Goal: Information Seeking & Learning: Check status

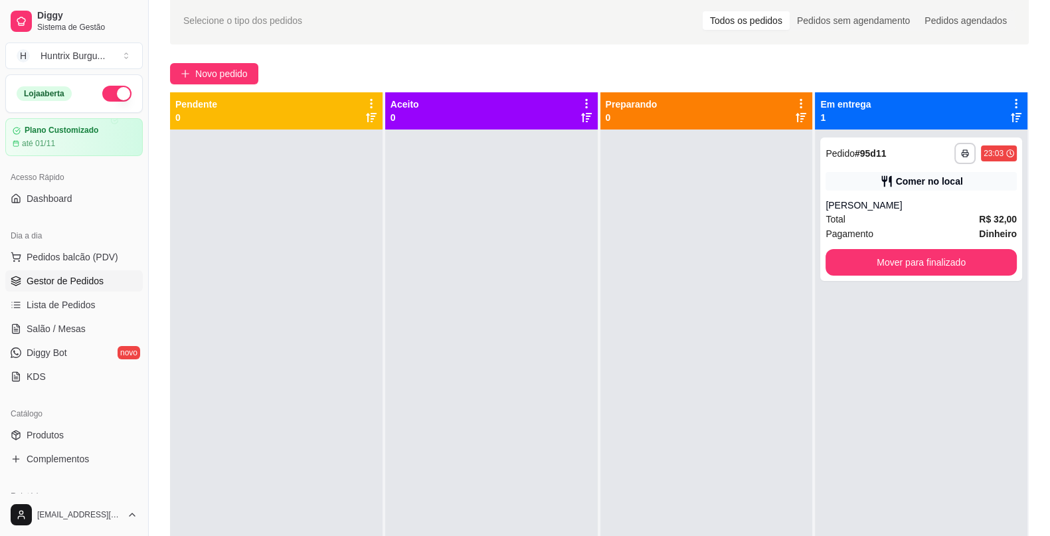
scroll to position [54, 0]
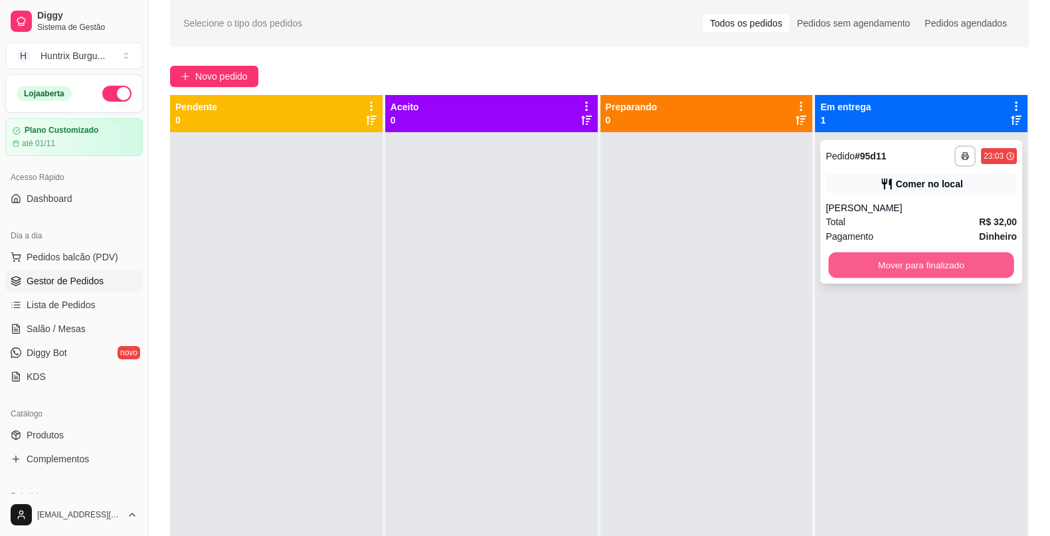
click at [913, 275] on button "Mover para finalizado" at bounding box center [921, 265] width 185 height 26
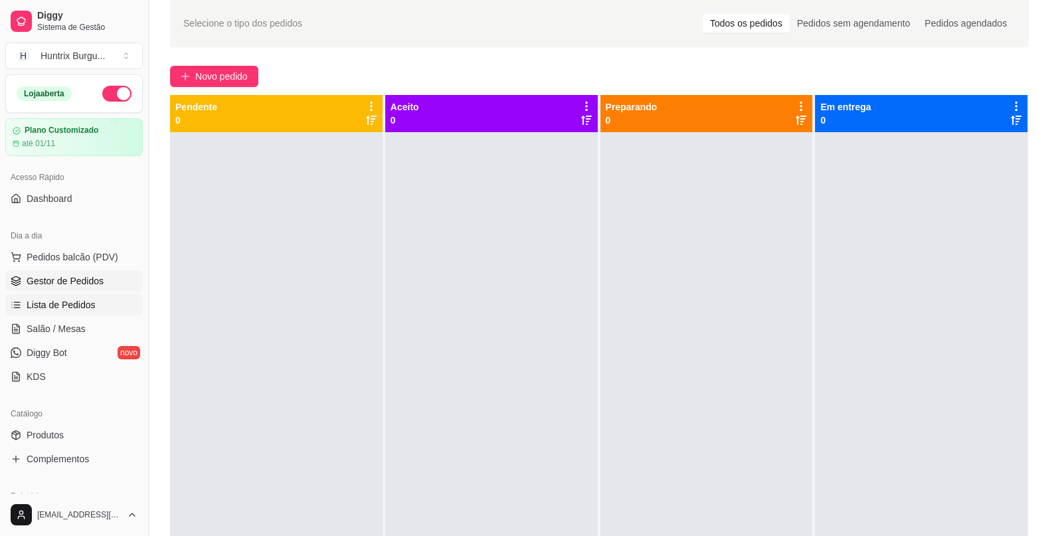
click at [36, 309] on span "Lista de Pedidos" at bounding box center [61, 304] width 69 height 13
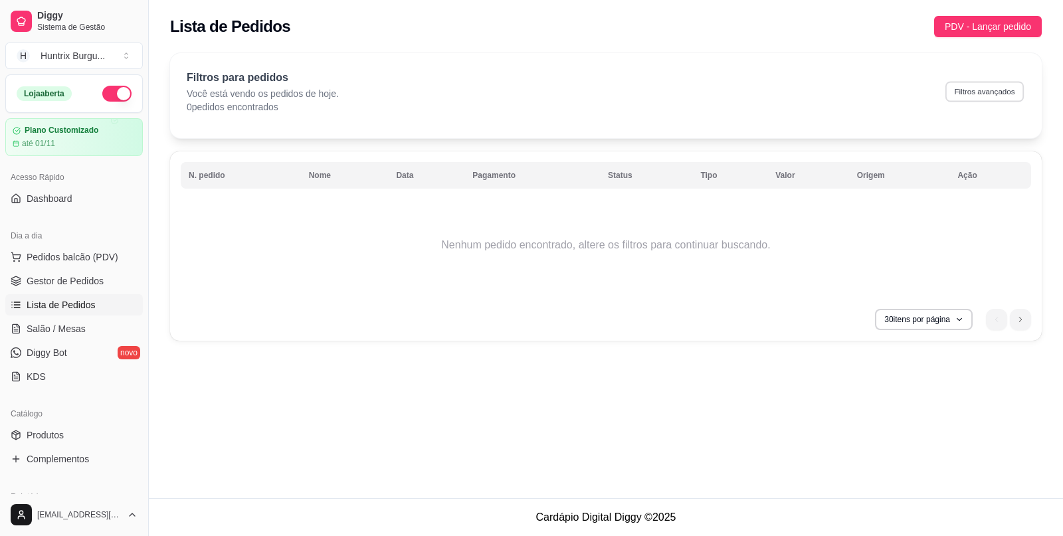
click at [974, 90] on button "Filtros avançados" at bounding box center [984, 91] width 78 height 21
select select "0"
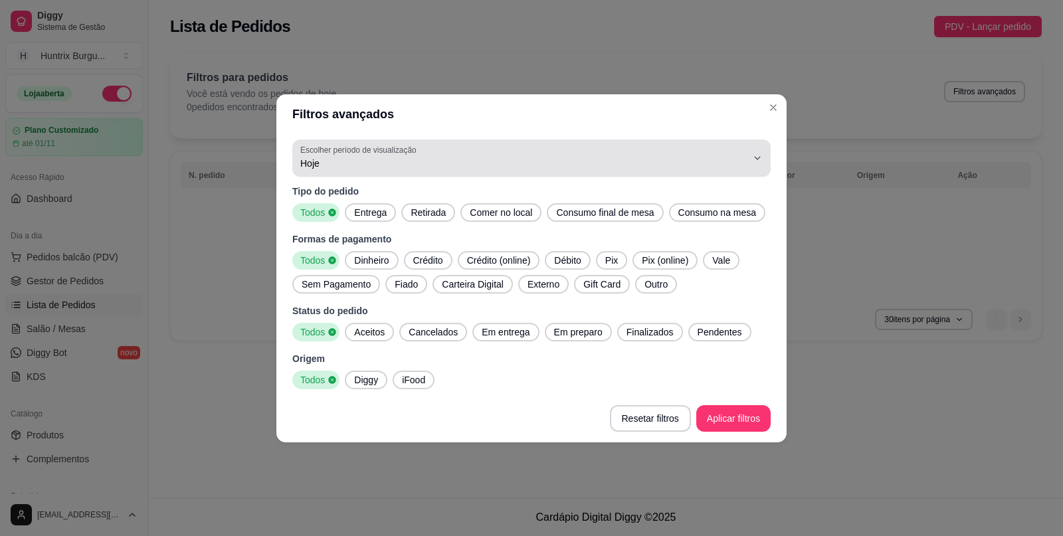
click at [598, 149] on div "Hoje" at bounding box center [523, 158] width 446 height 27
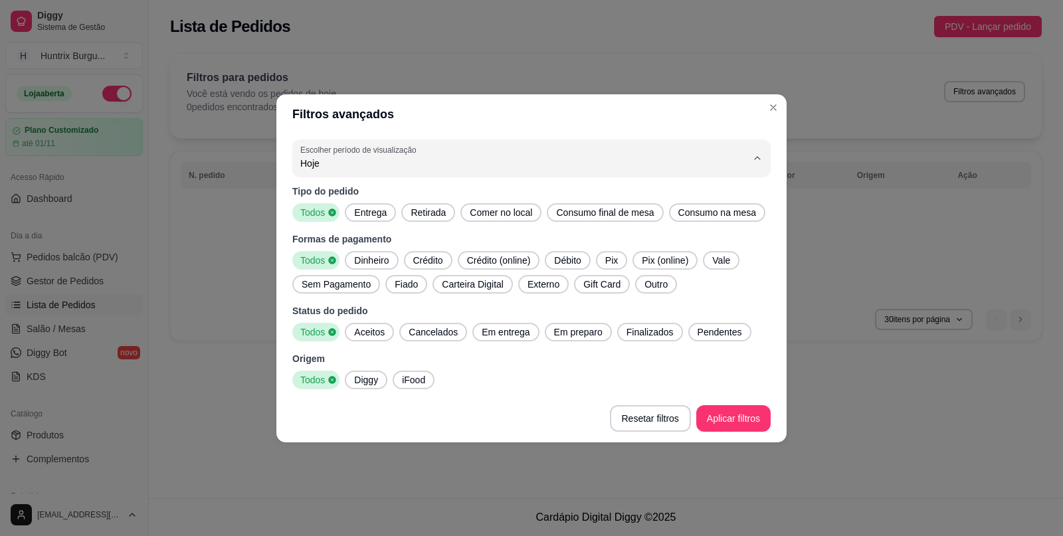
click at [365, 222] on span "Ontem" at bounding box center [525, 216] width 426 height 13
type input "1"
select select "1"
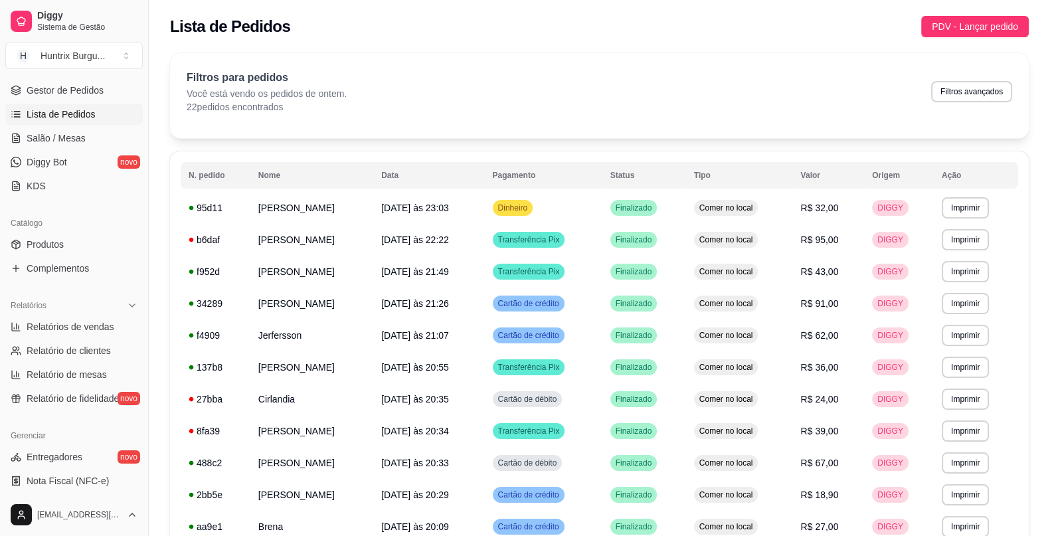
scroll to position [199, 0]
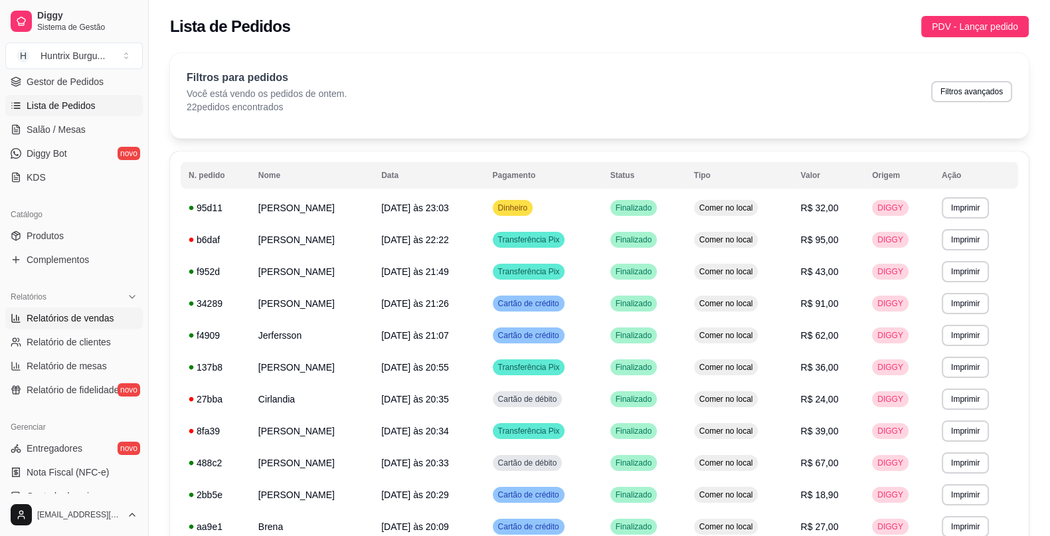
click at [58, 321] on span "Relatórios de vendas" at bounding box center [71, 318] width 88 height 13
select select "ALL"
select select "0"
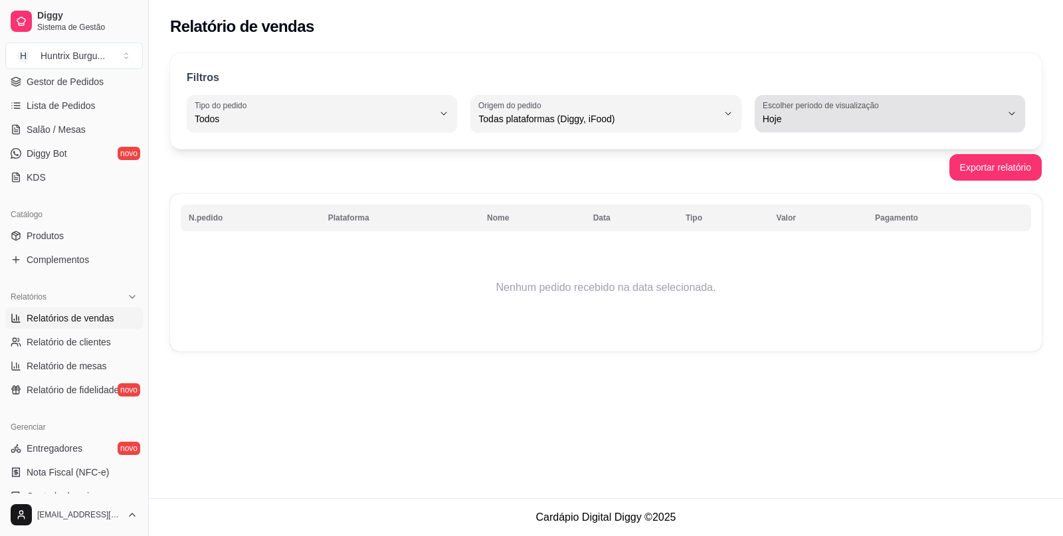
click at [793, 116] on span "Hoje" at bounding box center [881, 118] width 238 height 13
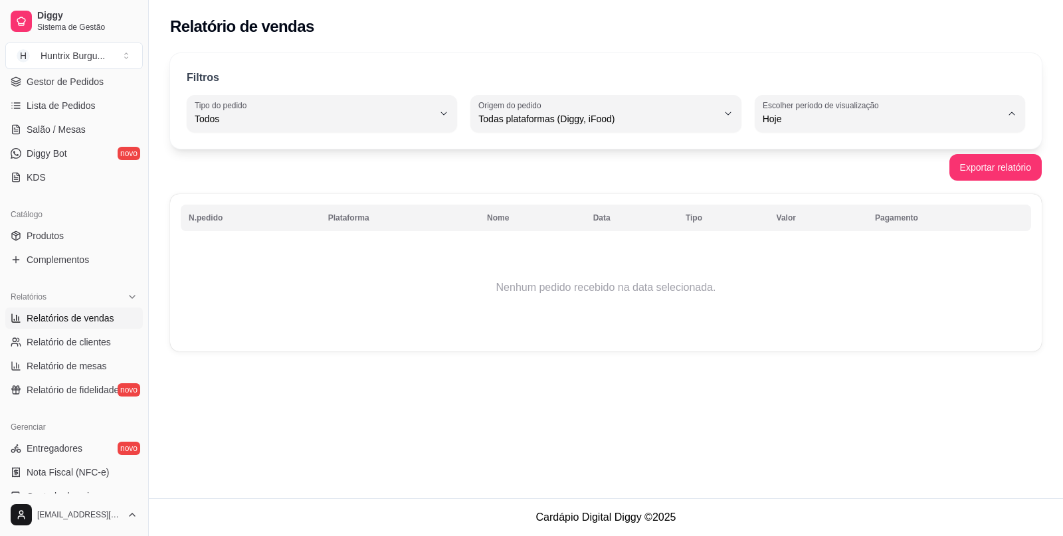
click at [768, 165] on li "Ontem" at bounding box center [890, 171] width 250 height 21
type input "1"
select select "1"
